Goal: Feedback & Contribution: Leave review/rating

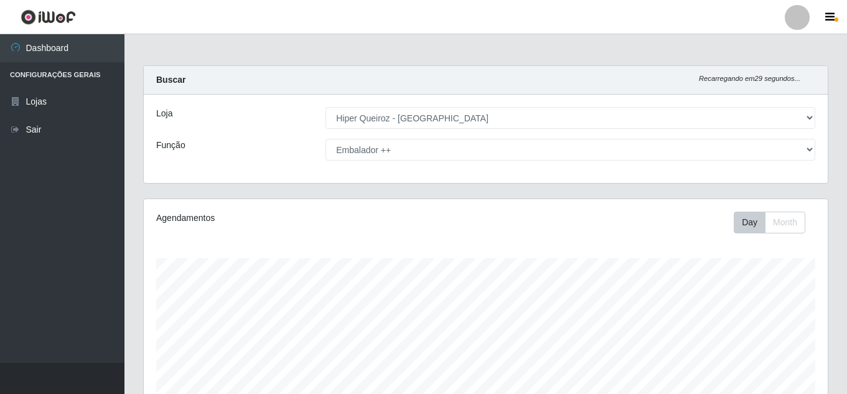
select select "513"
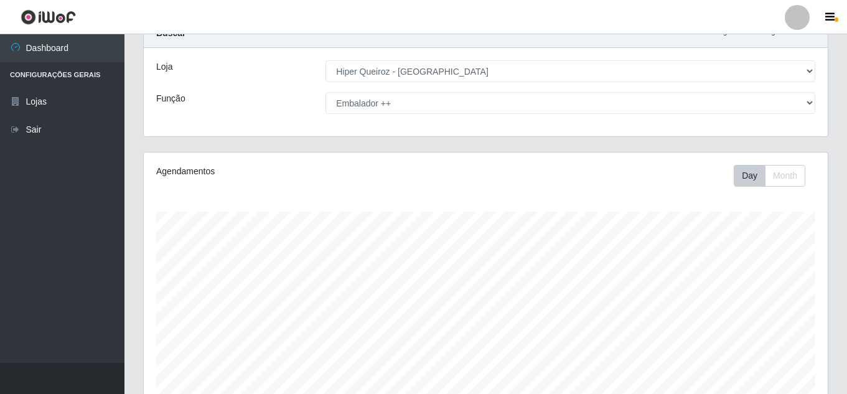
scroll to position [258, 684]
drag, startPoint x: 0, startPoint y: 0, endPoint x: 466, endPoint y: 109, distance: 478.8
click at [466, 109] on select "[Selecione...] Embalador Embalador + Embalador ++ Operador de Caixa Operador de…" at bounding box center [571, 103] width 490 height 22
select select "70"
click at [326, 92] on select "[Selecione...] Embalador Embalador + Embalador ++ Operador de Caixa Operador de…" at bounding box center [571, 103] width 490 height 22
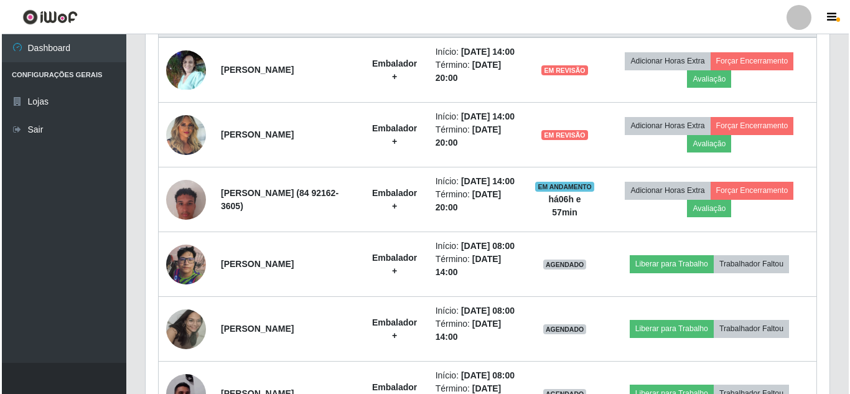
scroll to position [522, 0]
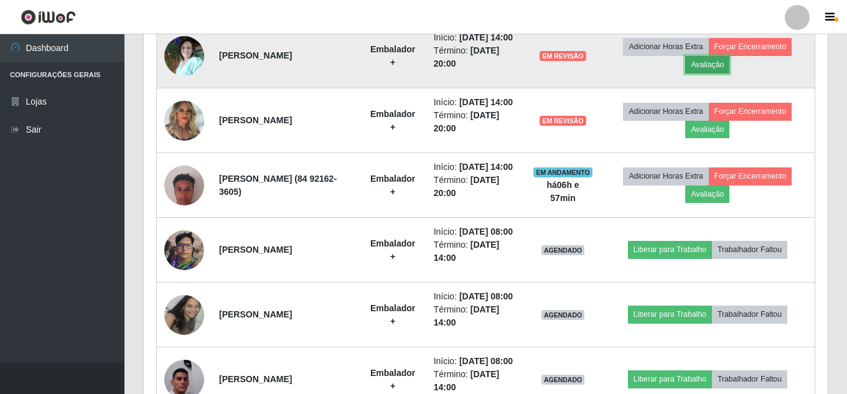
click at [723, 73] on button "Avaliação" at bounding box center [707, 64] width 44 height 17
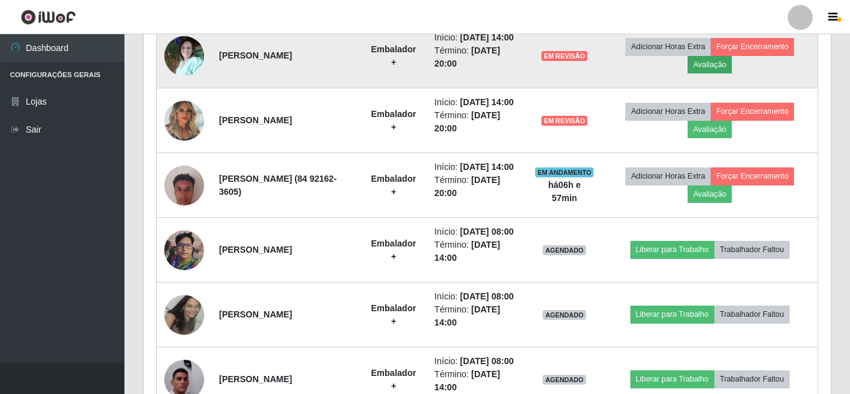
scroll to position [258, 678]
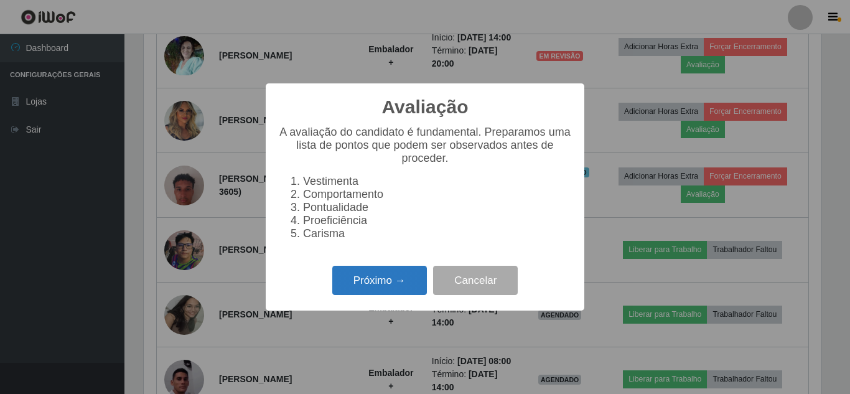
click at [387, 291] on button "Próximo →" at bounding box center [379, 280] width 95 height 29
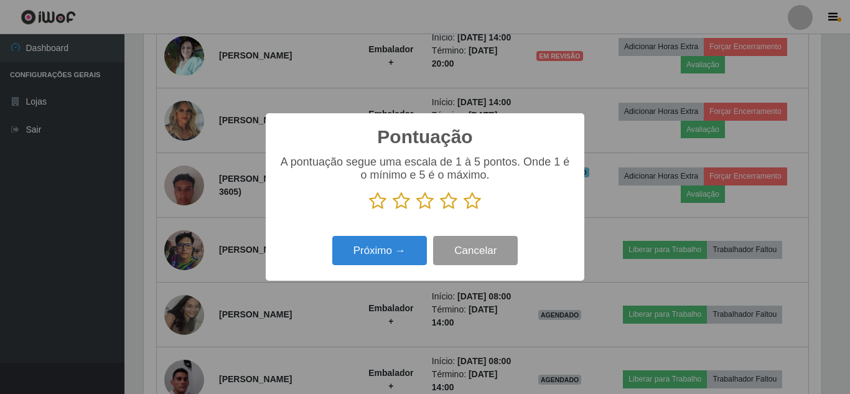
scroll to position [622256, 621837]
click at [471, 202] on icon at bounding box center [472, 201] width 17 height 19
click at [464, 210] on input "radio" at bounding box center [464, 210] width 0 height 0
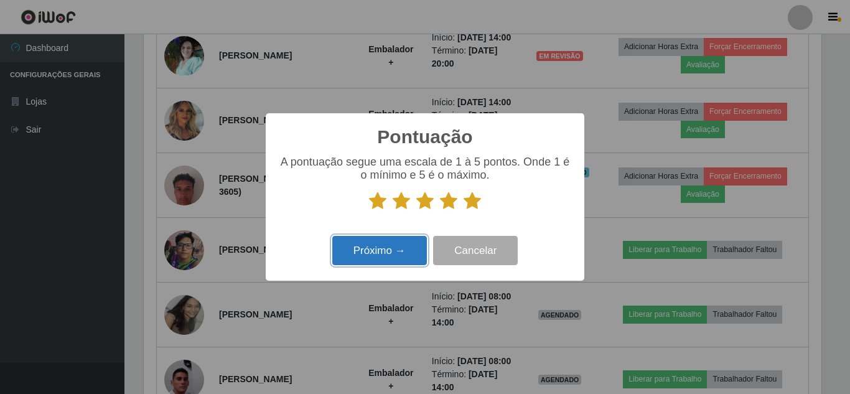
click at [391, 255] on button "Próximo →" at bounding box center [379, 250] width 95 height 29
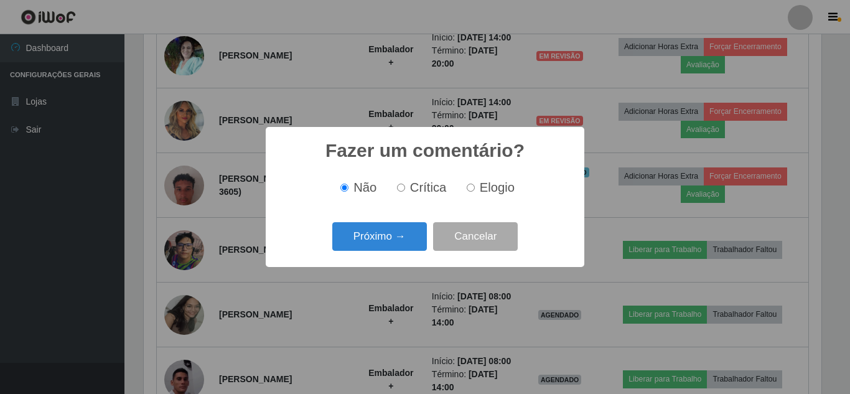
click at [474, 191] on input "Elogio" at bounding box center [471, 188] width 8 height 8
radio input "true"
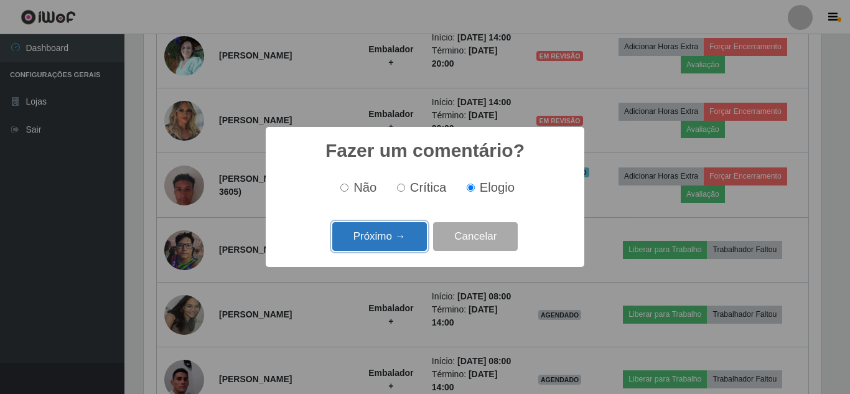
click at [394, 234] on button "Próximo →" at bounding box center [379, 236] width 95 height 29
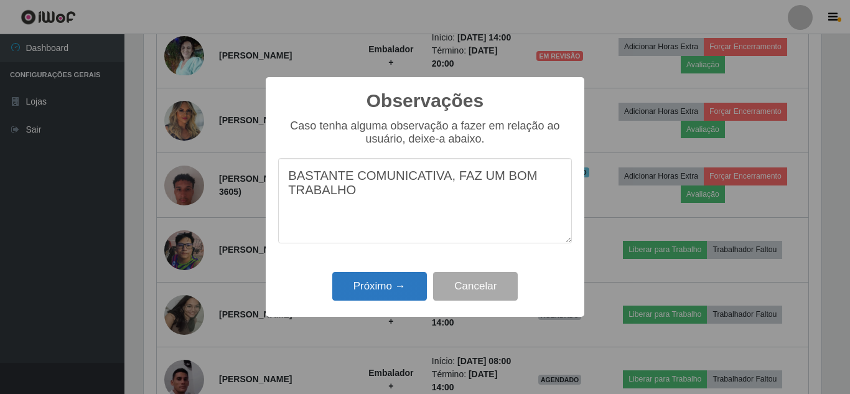
type textarea "BASTANTE COMUNICATIVA, FAZ UM BOM TRABALHO"
click at [384, 282] on button "Próximo →" at bounding box center [379, 286] width 95 height 29
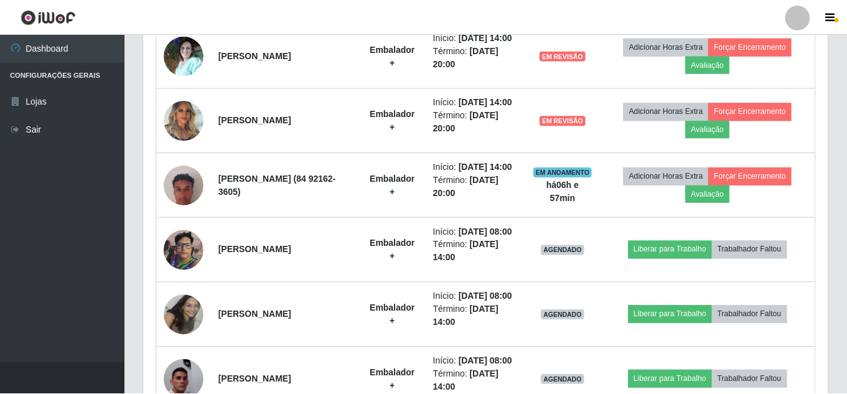
scroll to position [258, 684]
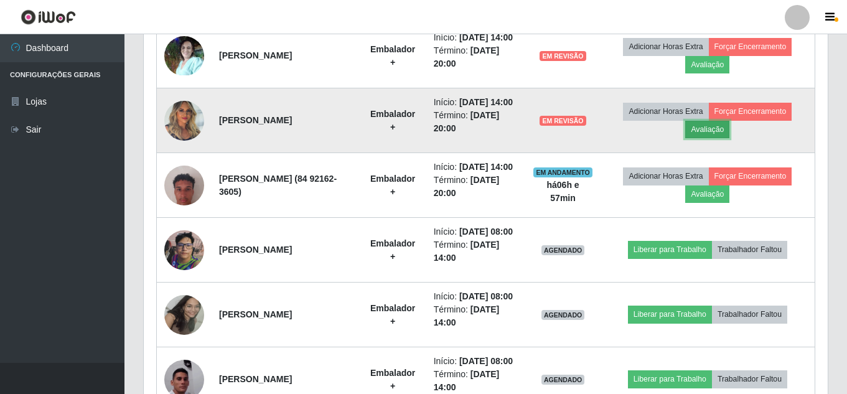
click at [725, 138] on button "Avaliação" at bounding box center [707, 129] width 44 height 17
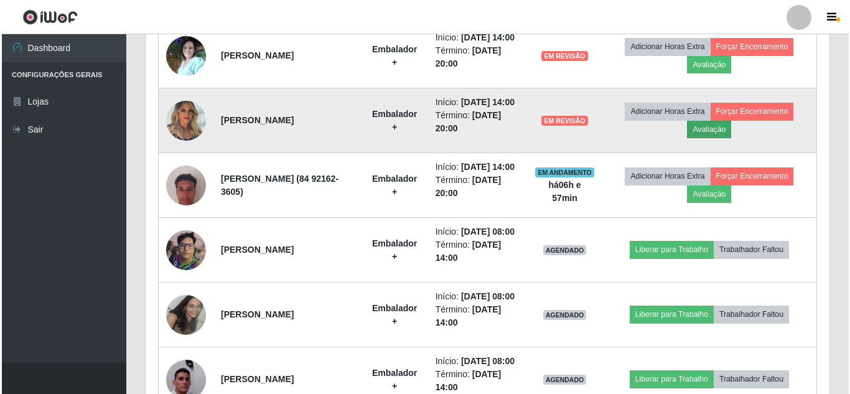
scroll to position [258, 678]
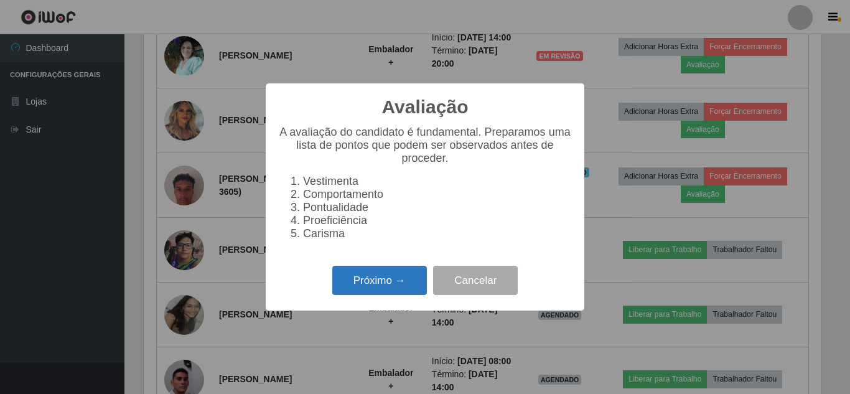
click at [365, 278] on button "Próximo →" at bounding box center [379, 280] width 95 height 29
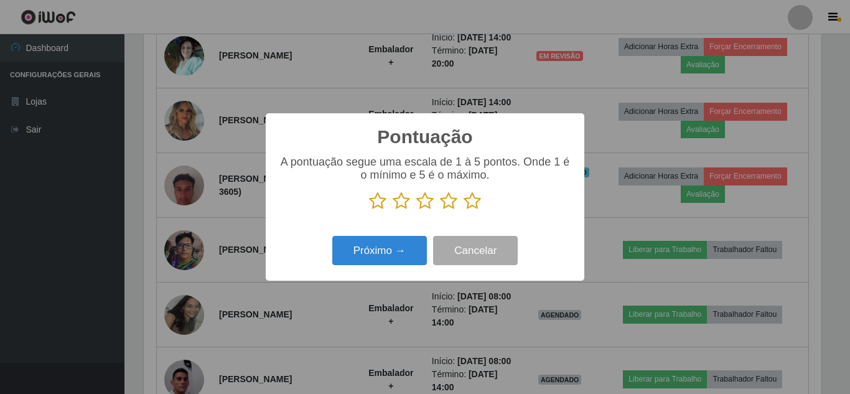
scroll to position [622256, 621837]
click at [428, 205] on icon at bounding box center [424, 201] width 17 height 19
click at [416, 210] on input "radio" at bounding box center [416, 210] width 0 height 0
click at [407, 249] on button "Próximo →" at bounding box center [379, 250] width 95 height 29
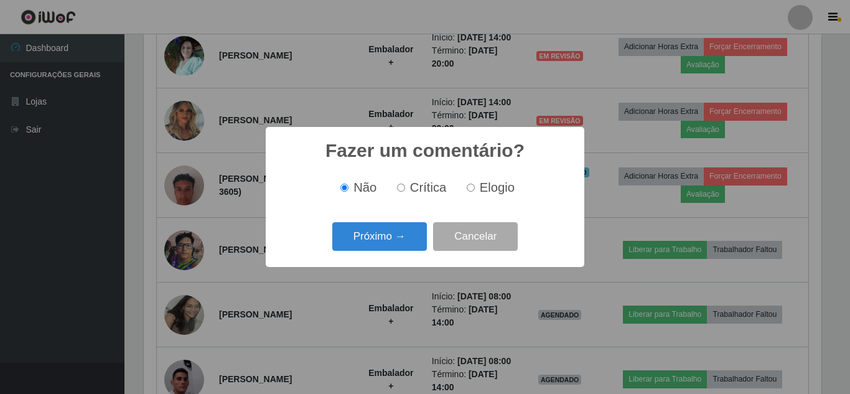
click at [467, 189] on input "Elogio" at bounding box center [471, 188] width 8 height 8
radio input "true"
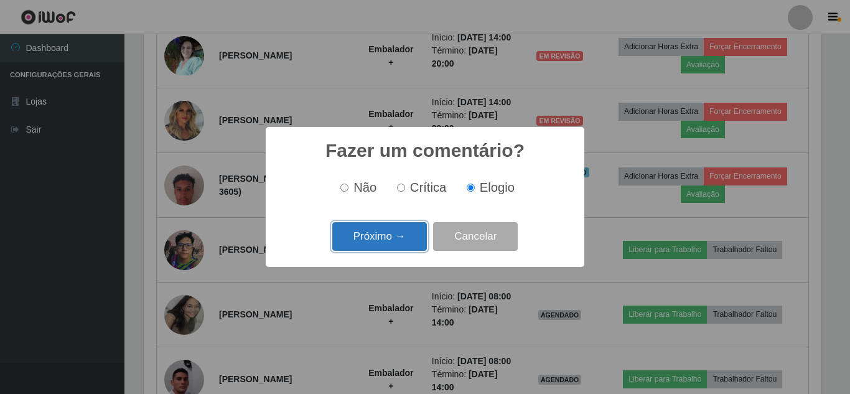
click at [383, 236] on button "Próximo →" at bounding box center [379, 236] width 95 height 29
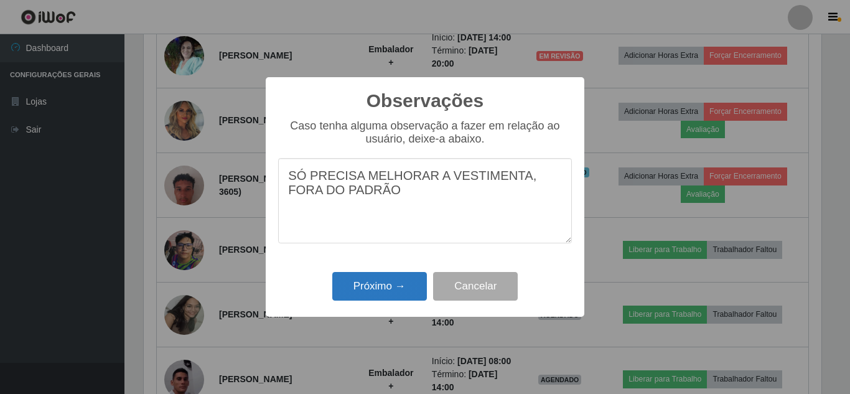
type textarea "SÓ PRECISA MELHORAR A VESTIMENTA, FORA DO PADRÃO"
click at [398, 291] on button "Próximo →" at bounding box center [379, 286] width 95 height 29
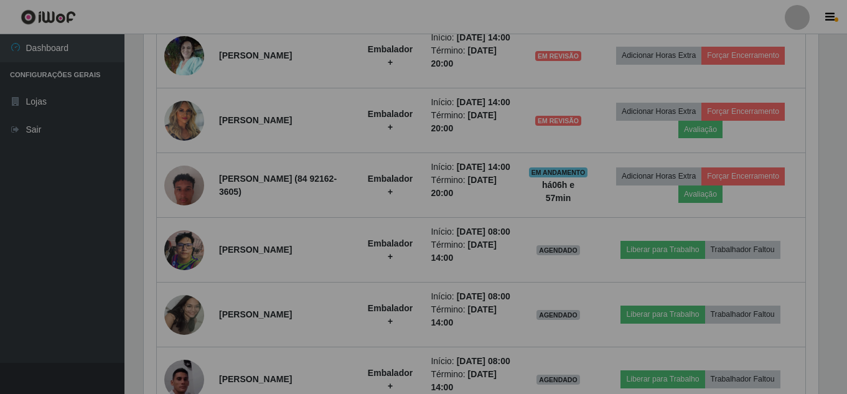
scroll to position [258, 684]
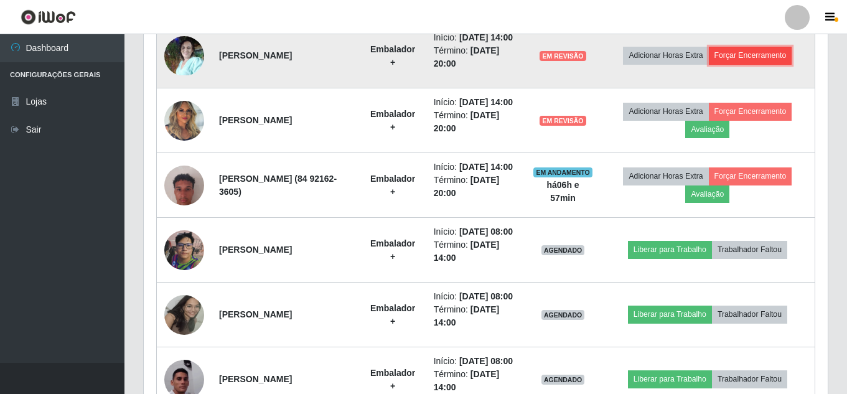
click at [756, 64] on button "Forçar Encerramento" at bounding box center [750, 55] width 83 height 17
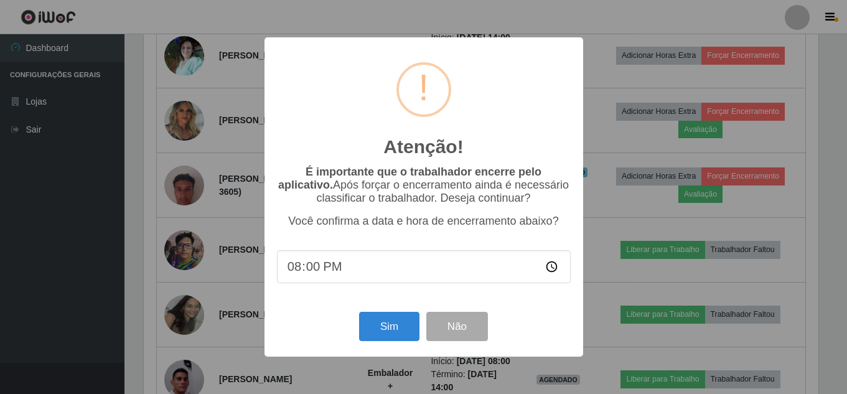
scroll to position [258, 678]
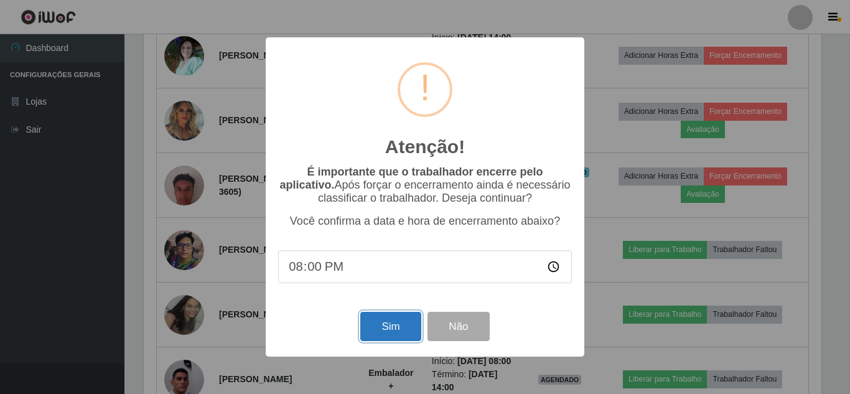
click at [384, 339] on button "Sim" at bounding box center [390, 326] width 60 height 29
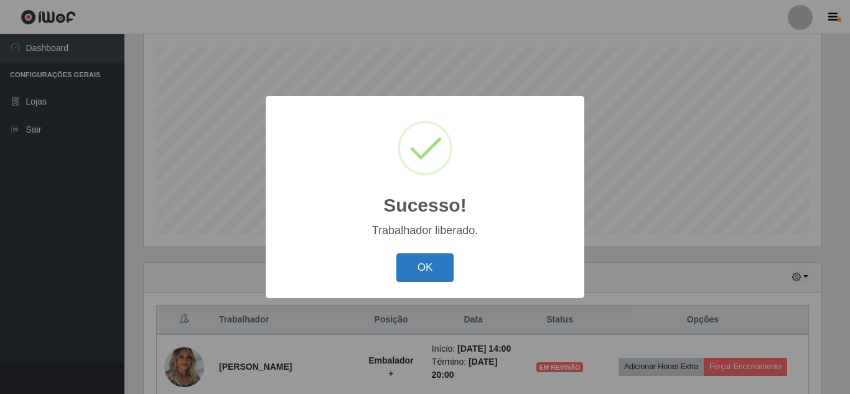
click at [427, 268] on button "OK" at bounding box center [426, 267] width 58 height 29
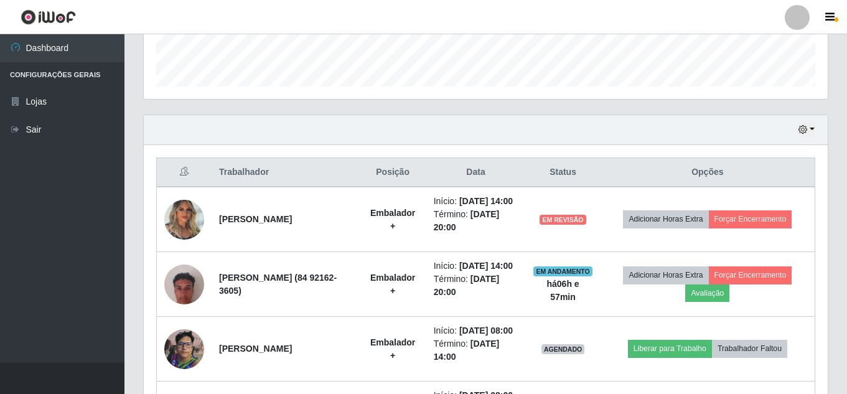
scroll to position [398, 0]
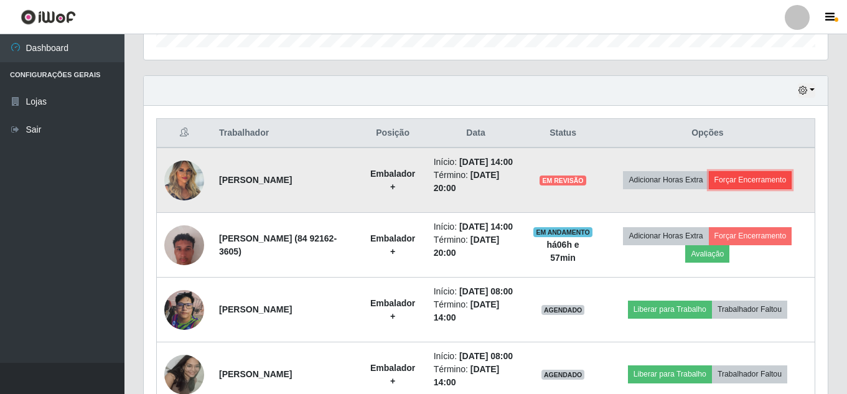
click at [781, 189] on button "Forçar Encerramento" at bounding box center [750, 179] width 83 height 17
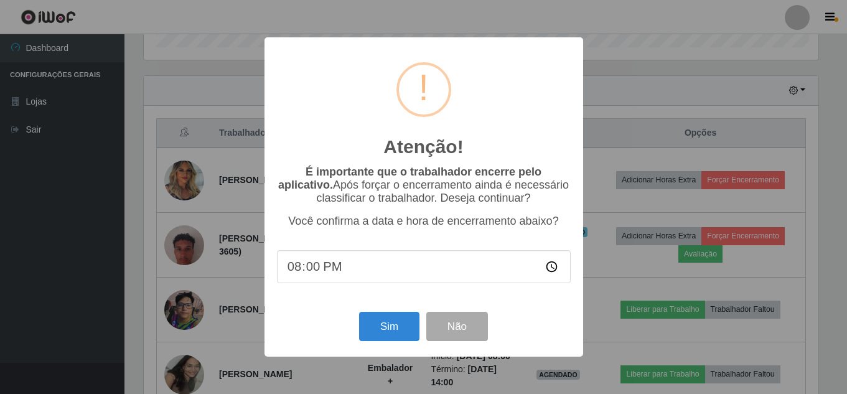
scroll to position [258, 678]
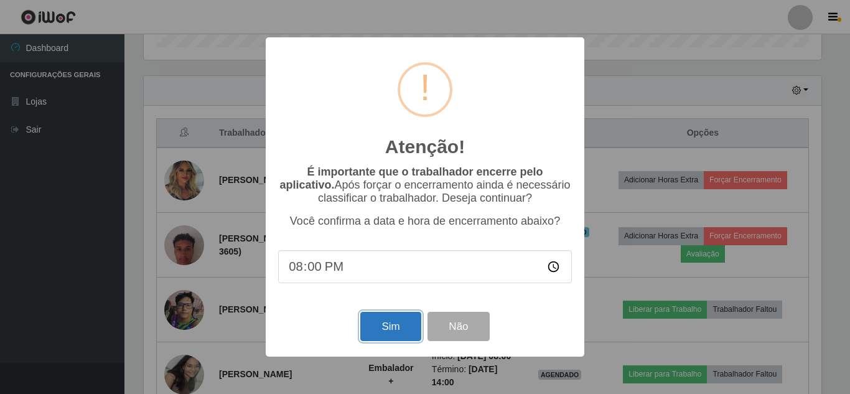
click at [392, 322] on button "Sim" at bounding box center [390, 326] width 60 height 29
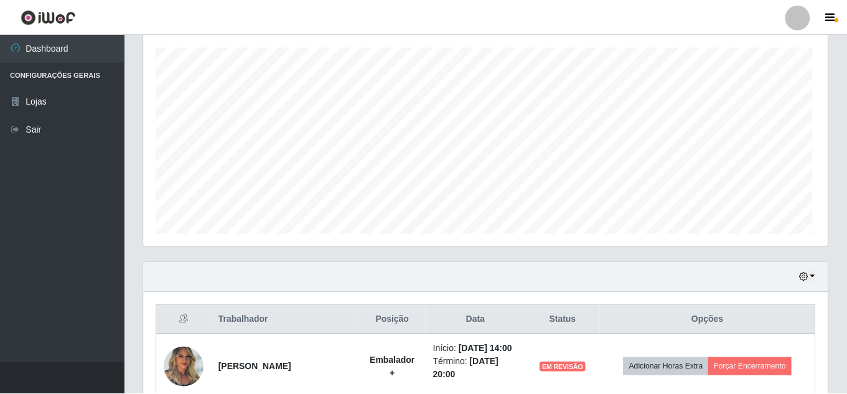
scroll to position [0, 0]
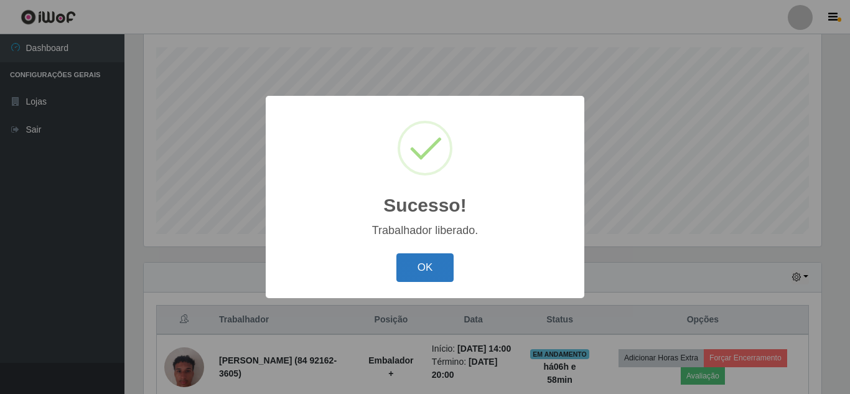
click at [421, 268] on button "OK" at bounding box center [426, 267] width 58 height 29
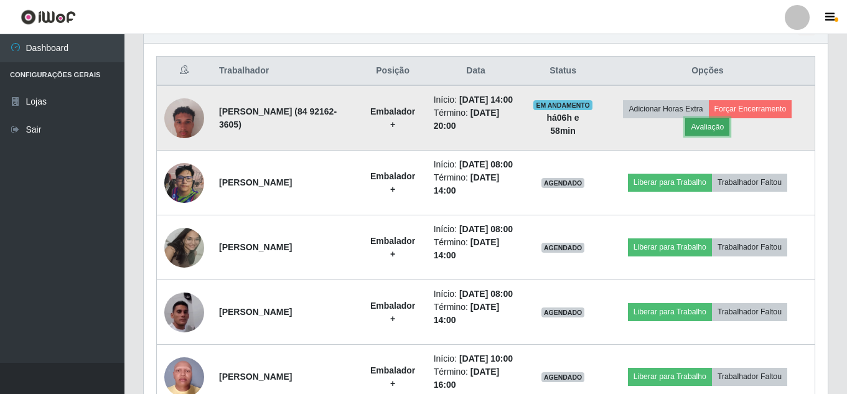
click at [715, 133] on button "Avaliação" at bounding box center [707, 126] width 44 height 17
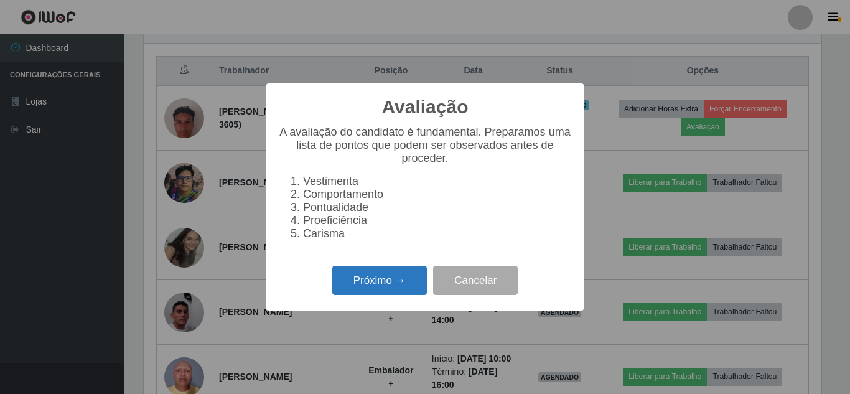
click at [373, 286] on button "Próximo →" at bounding box center [379, 280] width 95 height 29
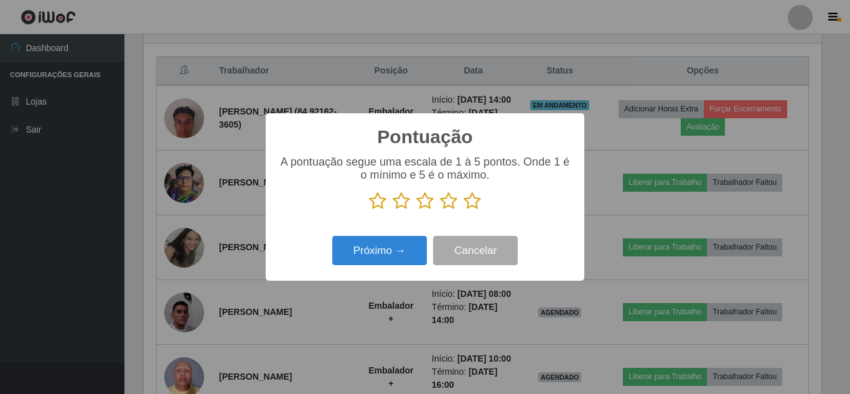
click at [449, 207] on icon at bounding box center [448, 201] width 17 height 19
click at [440, 210] on input "radio" at bounding box center [440, 210] width 0 height 0
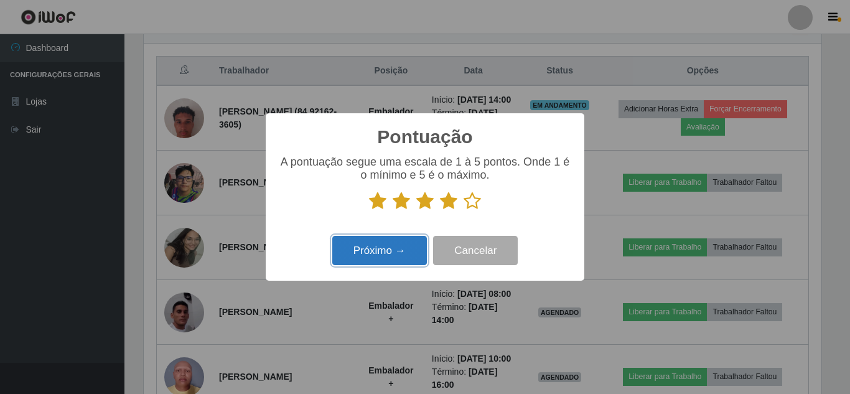
click at [399, 248] on button "Próximo →" at bounding box center [379, 250] width 95 height 29
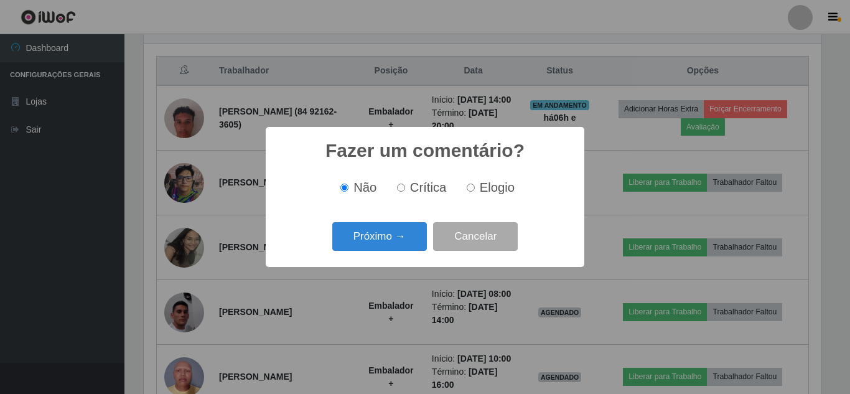
click at [469, 184] on label "Elogio" at bounding box center [488, 188] width 53 height 14
click at [469, 184] on input "Elogio" at bounding box center [471, 188] width 8 height 8
radio input "true"
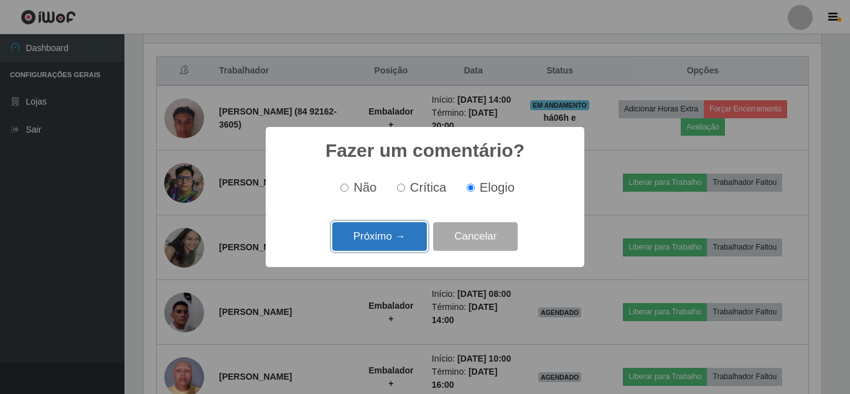
click at [376, 245] on button "Próximo →" at bounding box center [379, 236] width 95 height 29
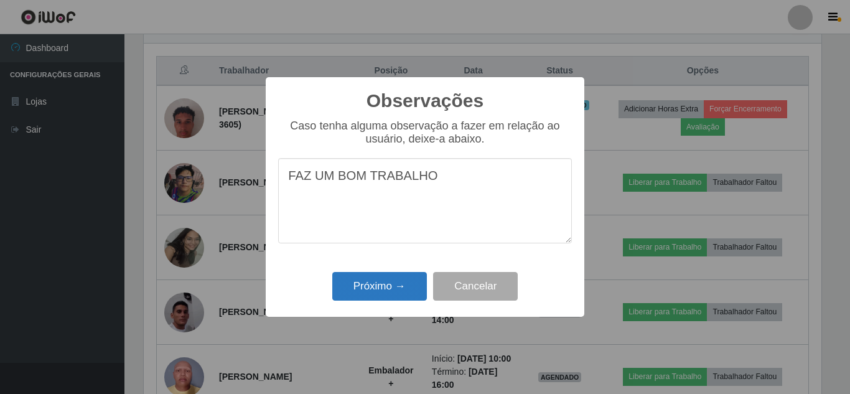
type textarea "FAZ UM BOM TRABALHO"
click at [372, 278] on button "Próximo →" at bounding box center [379, 286] width 95 height 29
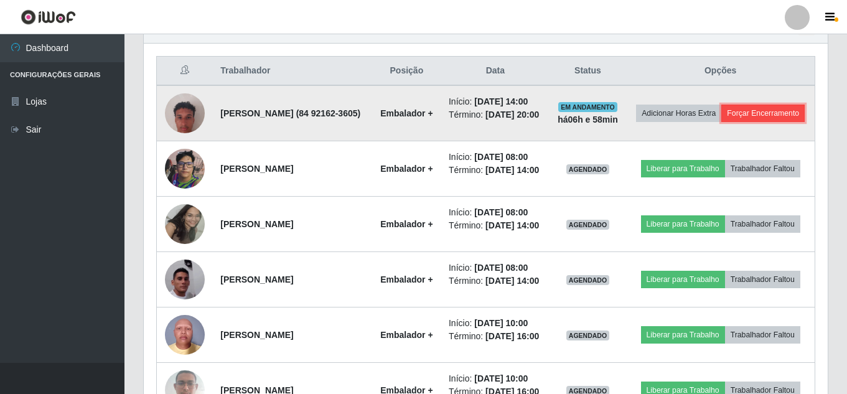
click at [728, 122] on button "Forçar Encerramento" at bounding box center [762, 113] width 83 height 17
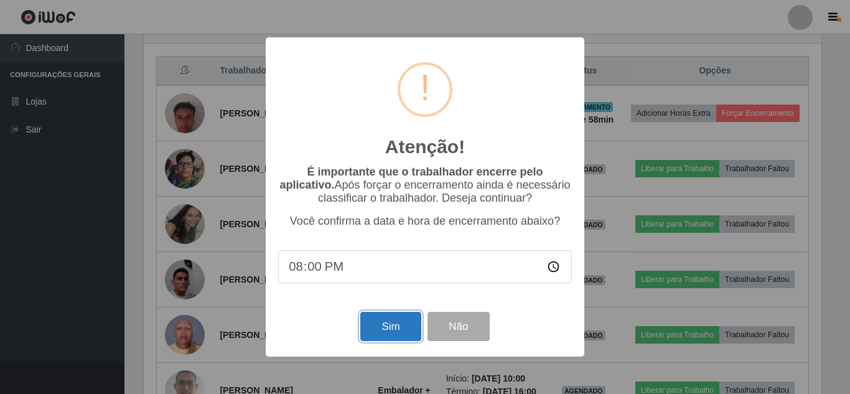
click at [385, 329] on button "Sim" at bounding box center [390, 326] width 60 height 29
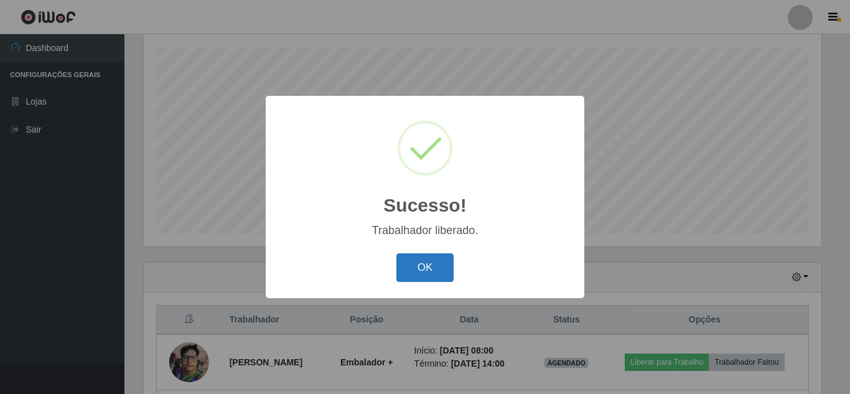
click at [431, 255] on button "OK" at bounding box center [426, 267] width 58 height 29
